Goal: Transaction & Acquisition: Purchase product/service

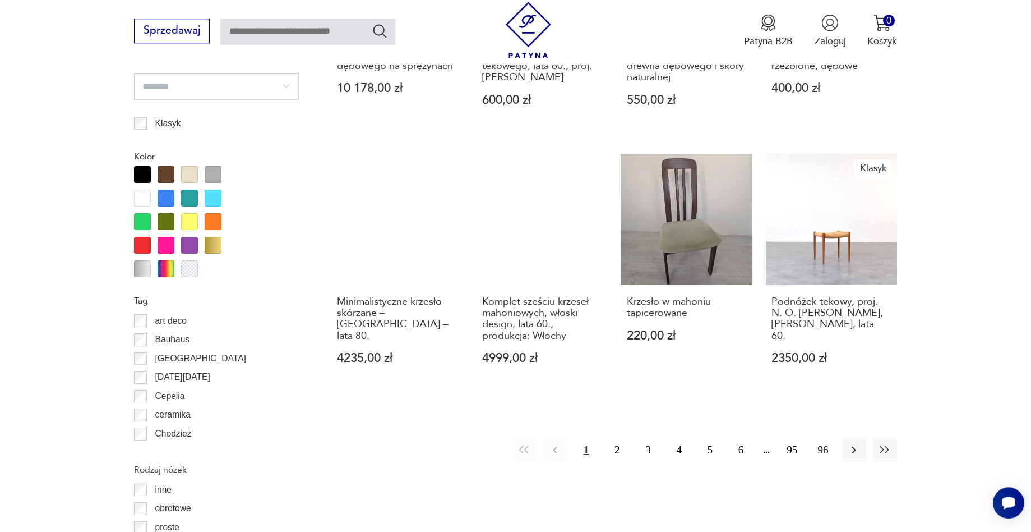
scroll to position [1231, 0]
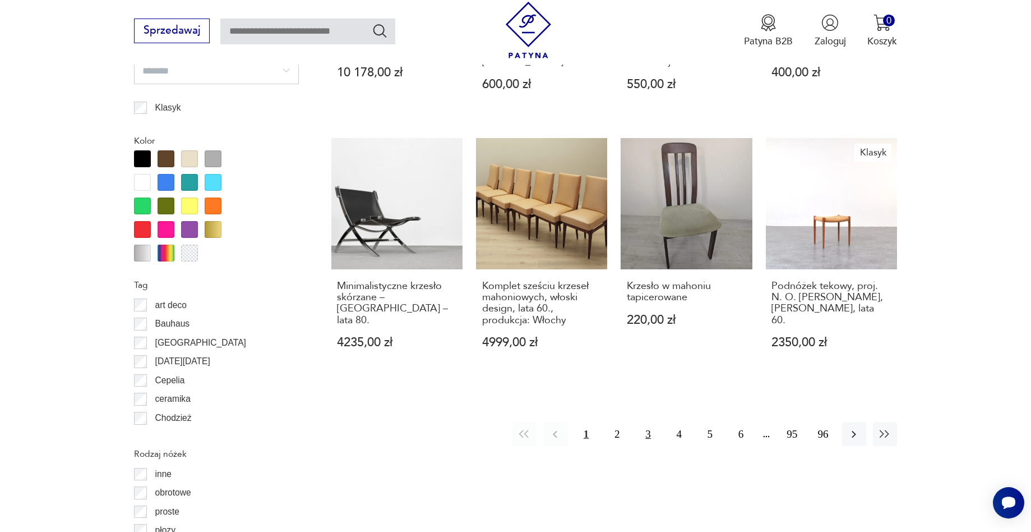
click at [648, 425] on button "3" at bounding box center [648, 434] width 24 height 24
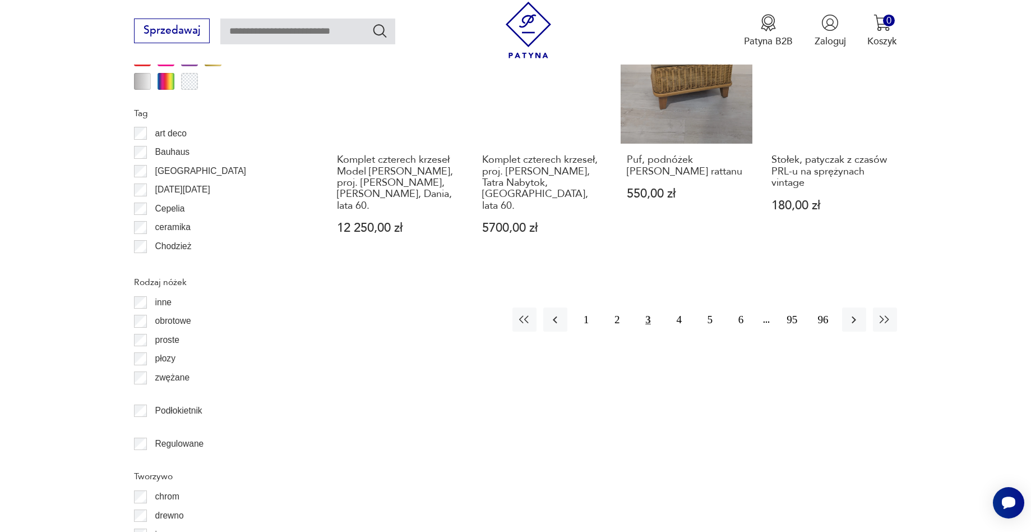
scroll to position [1517, 0]
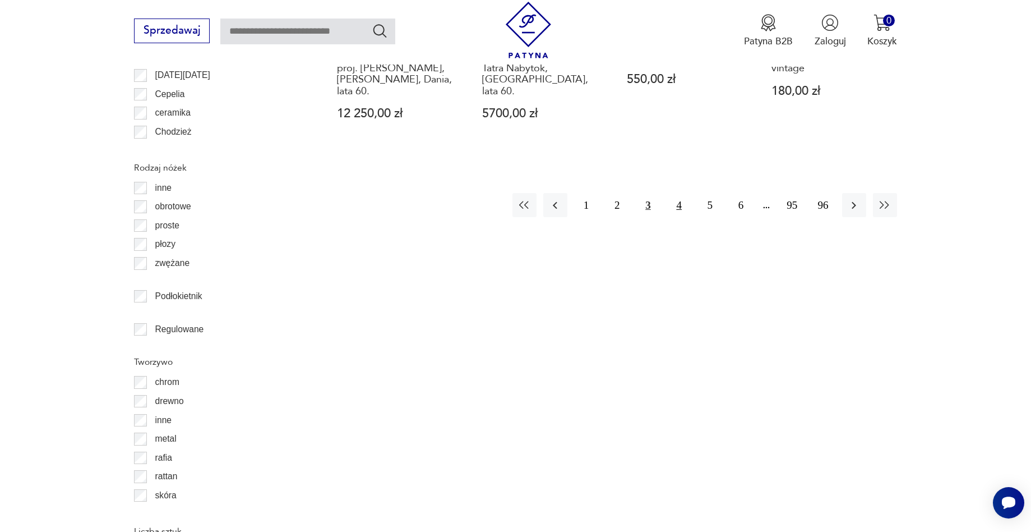
click at [680, 193] on button "4" at bounding box center [679, 205] width 24 height 24
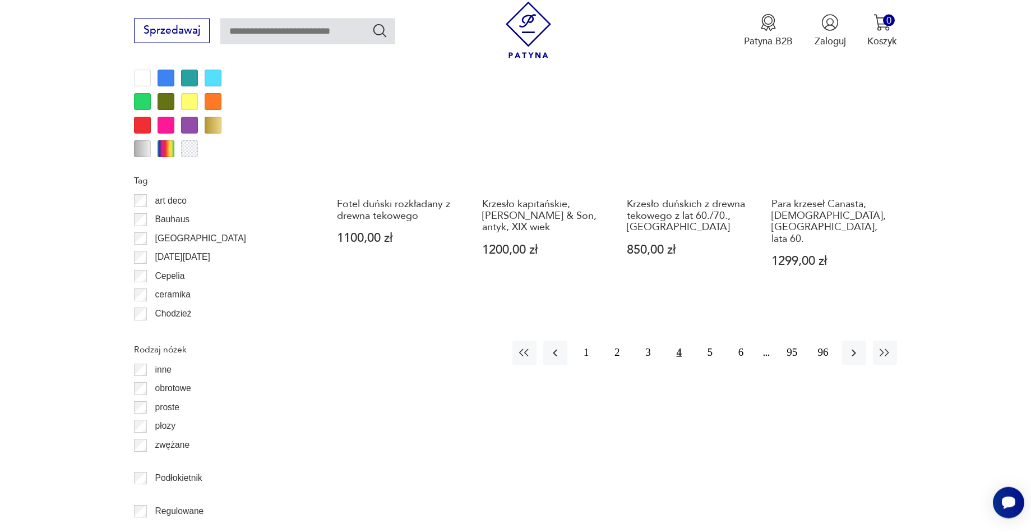
scroll to position [1346, 0]
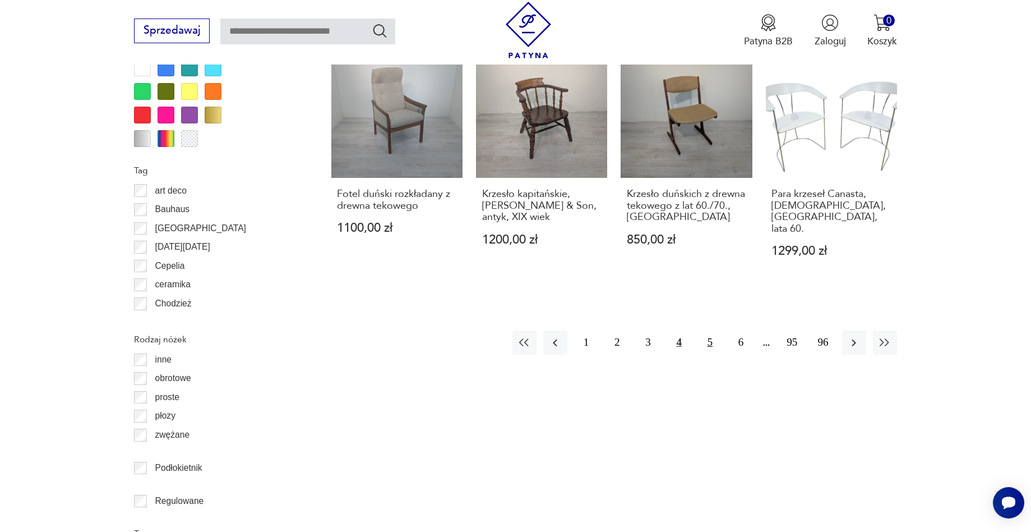
click at [709, 330] on button "5" at bounding box center [710, 342] width 24 height 24
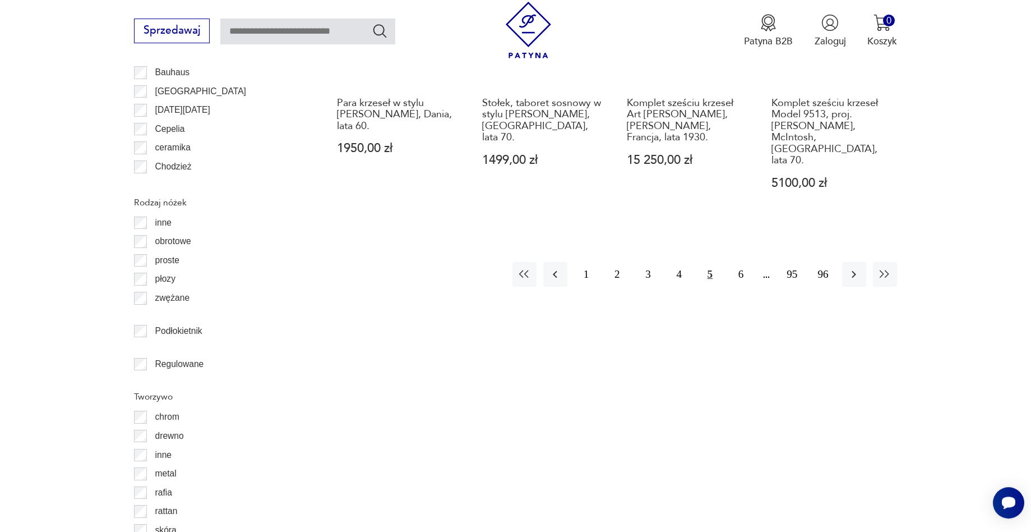
scroll to position [1517, 0]
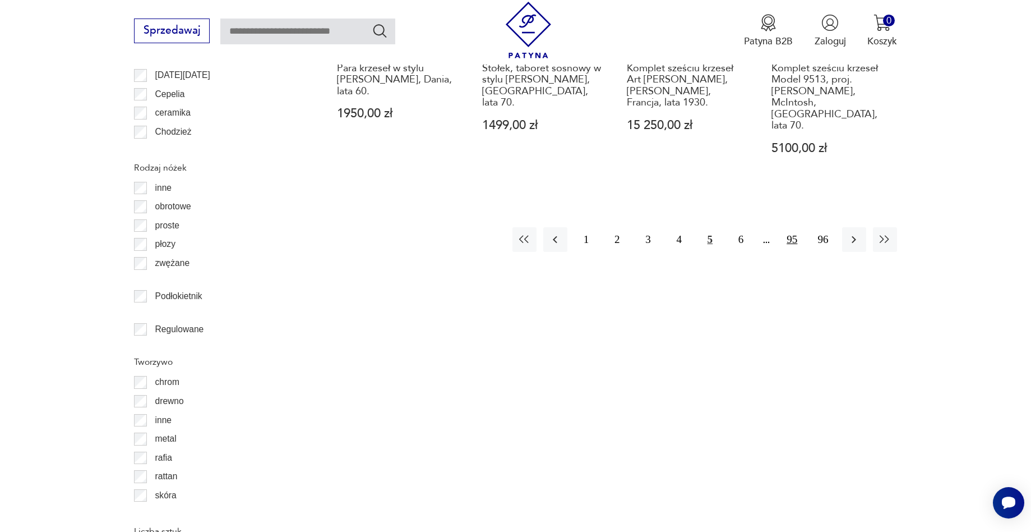
click at [792, 227] on button "95" at bounding box center [792, 239] width 24 height 24
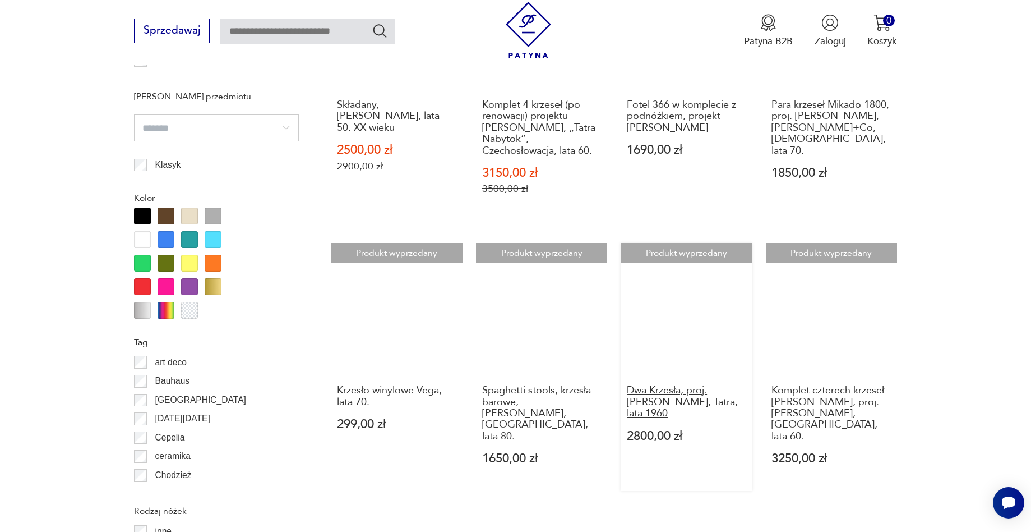
scroll to position [1460, 0]
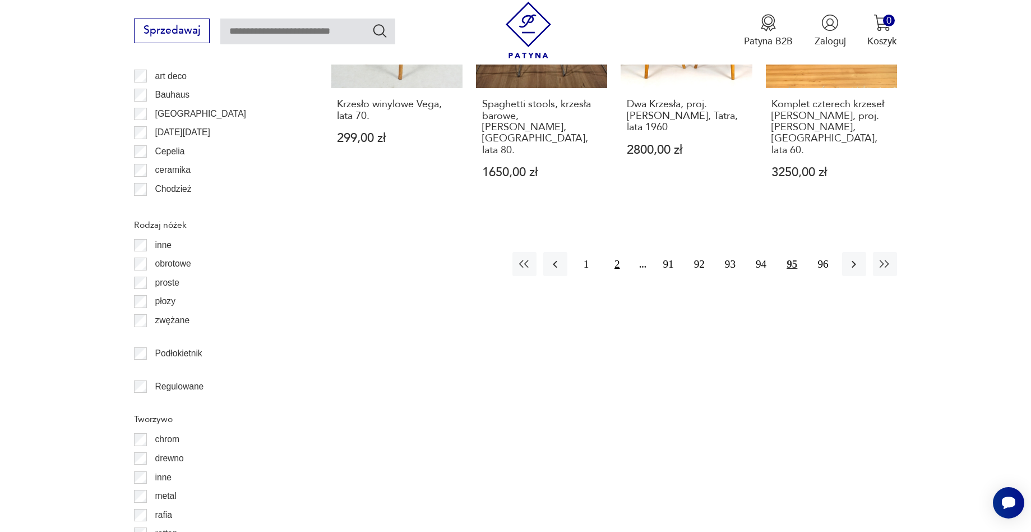
click at [617, 252] on button "2" at bounding box center [617, 264] width 24 height 24
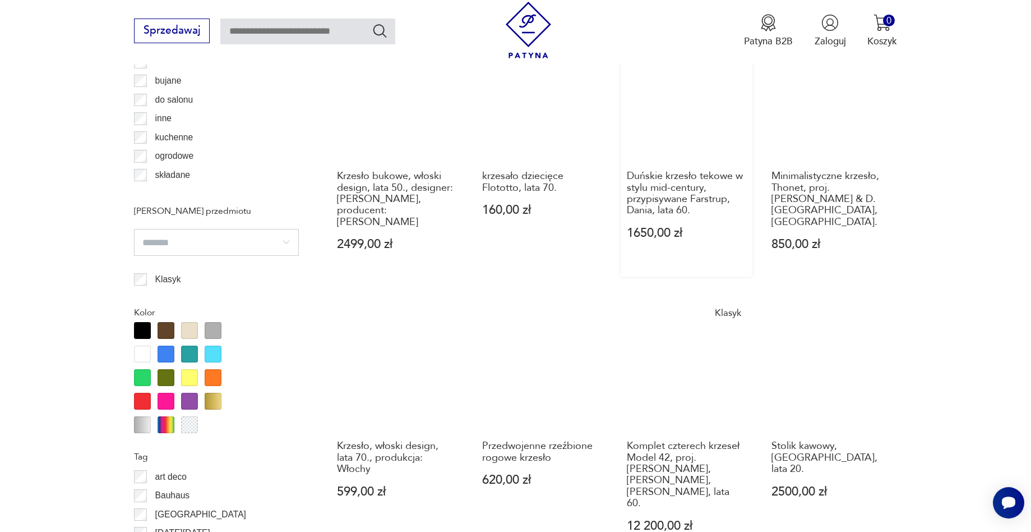
scroll to position [1289, 0]
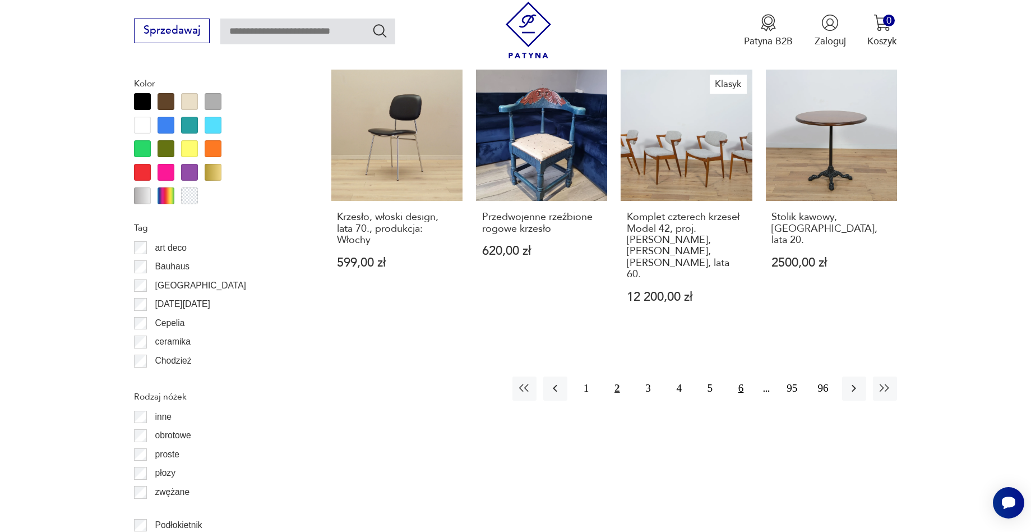
click at [741, 376] on button "6" at bounding box center [741, 388] width 24 height 24
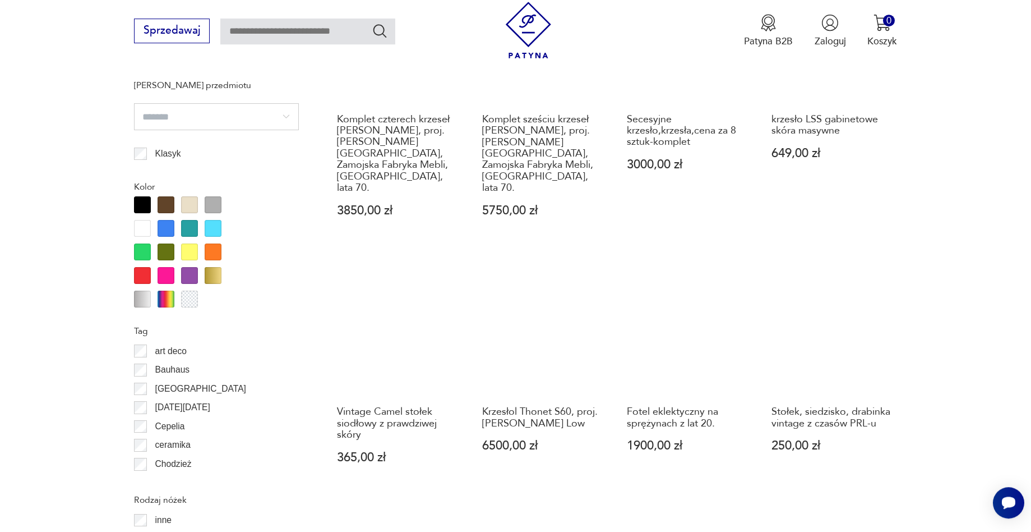
scroll to position [1174, 0]
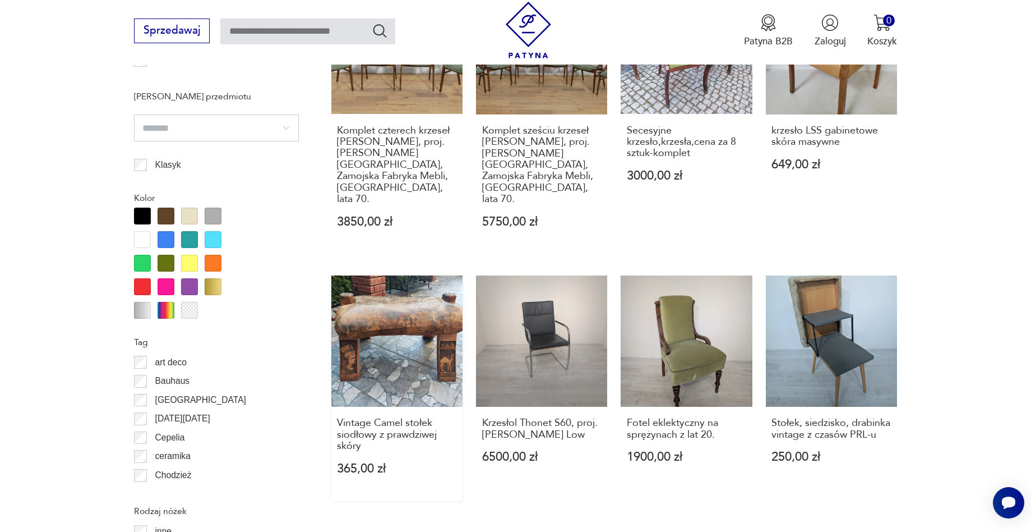
click at [408, 284] on link "Vintage Camel stołek siodłowy z prawdziwej skóry 365,00 zł" at bounding box center [396, 387] width 131 height 225
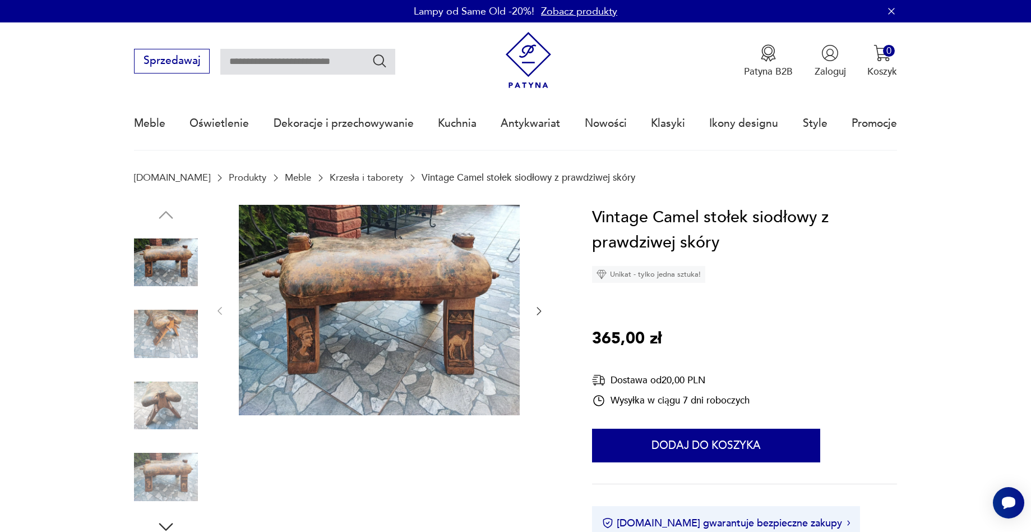
click at [370, 338] on img at bounding box center [379, 310] width 281 height 211
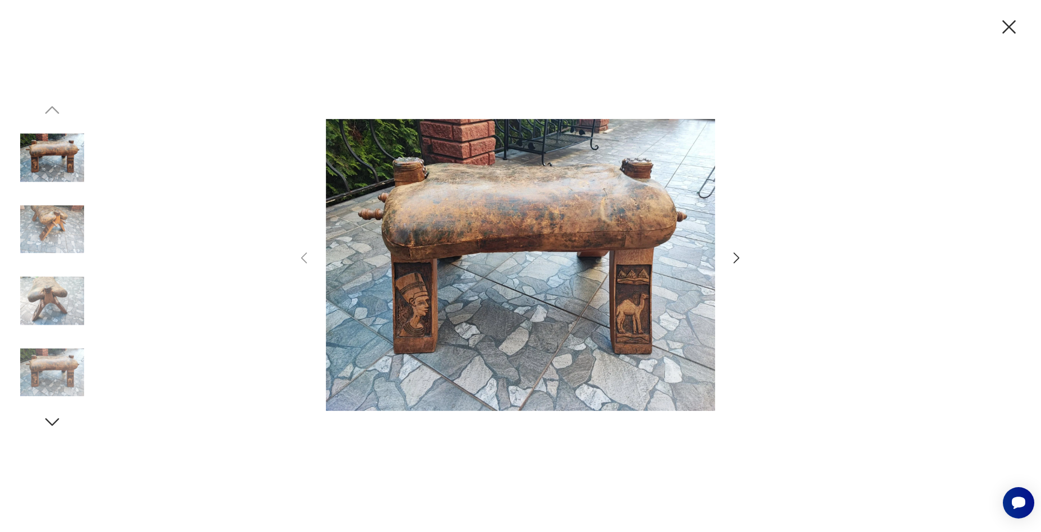
click at [424, 318] on img at bounding box center [520, 264] width 389 height 425
click at [735, 257] on icon "button" at bounding box center [736, 258] width 16 height 16
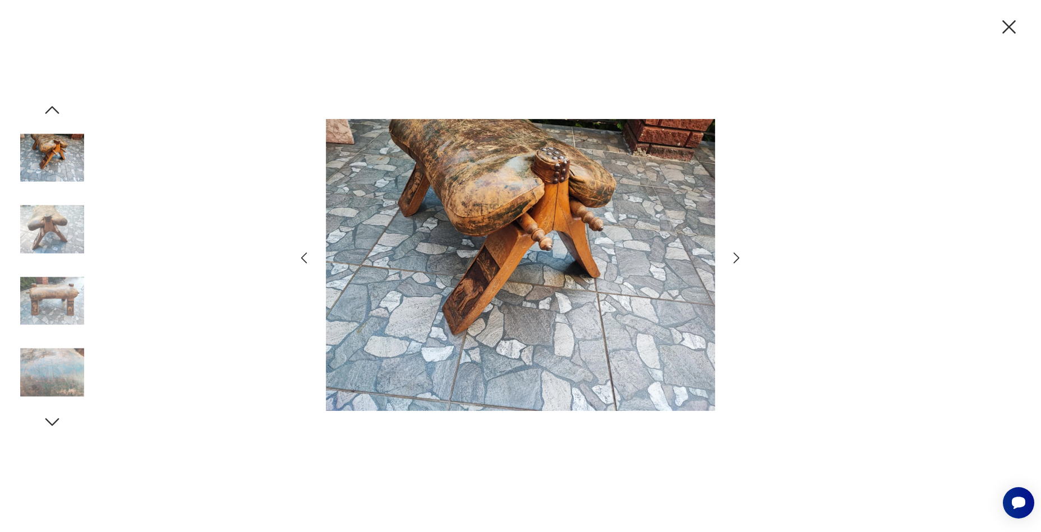
click at [731, 255] on icon "button" at bounding box center [736, 258] width 16 height 16
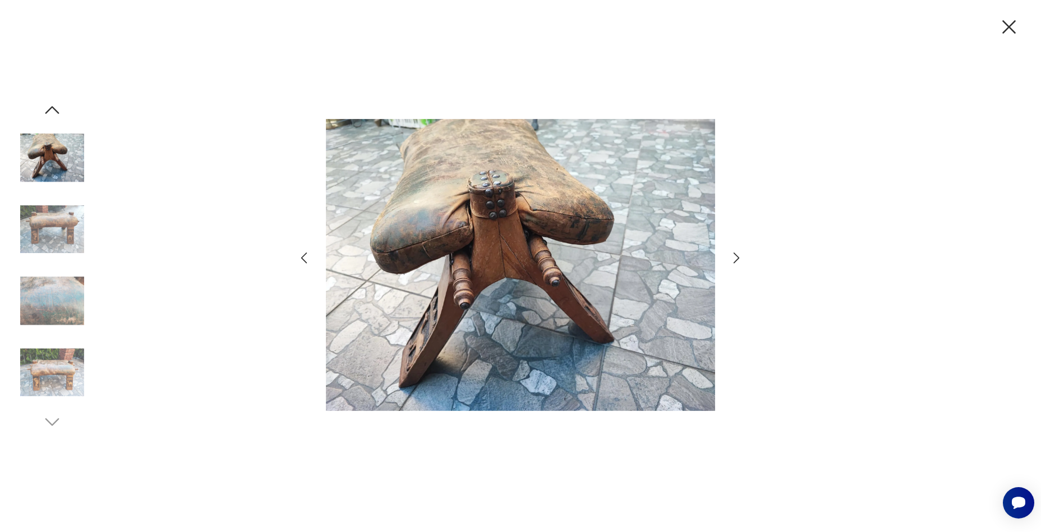
click at [731, 255] on icon "button" at bounding box center [736, 258] width 16 height 16
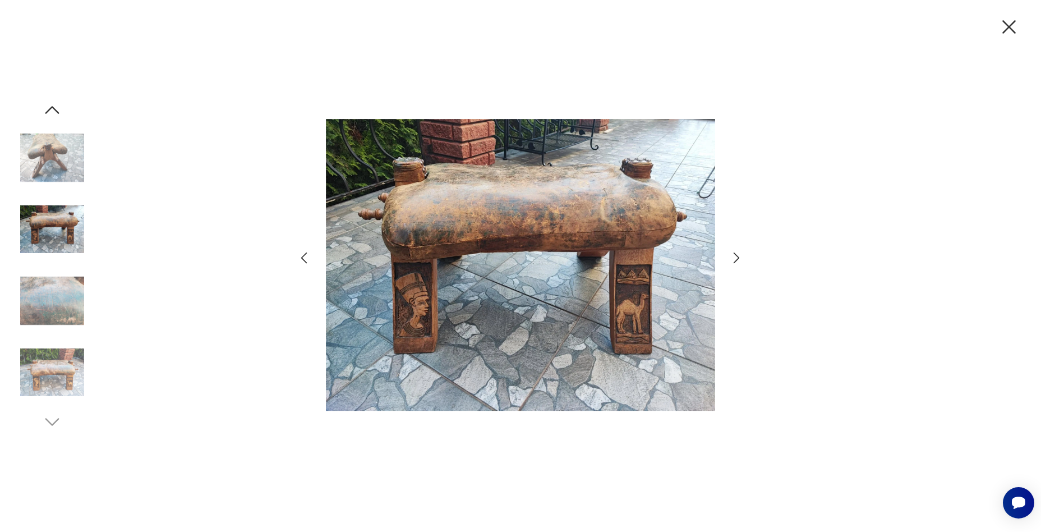
click at [731, 255] on icon "button" at bounding box center [736, 258] width 16 height 16
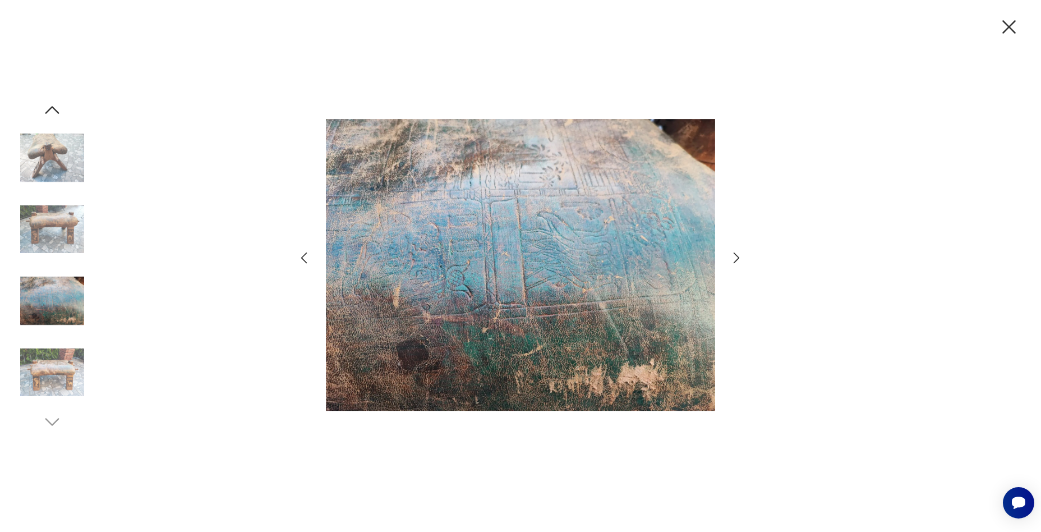
click at [731, 255] on icon "button" at bounding box center [736, 258] width 16 height 16
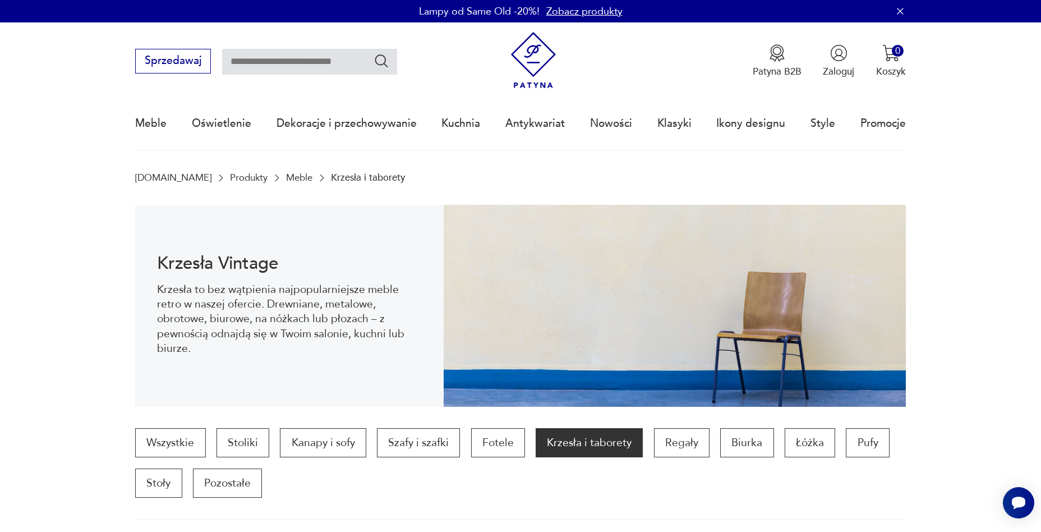
scroll to position [1047, 0]
